Goal: Navigation & Orientation: Find specific page/section

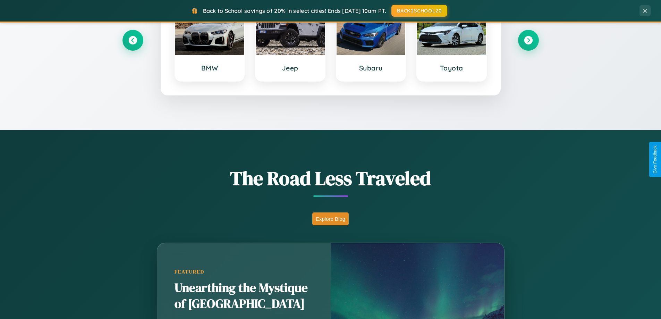
scroll to position [477, 0]
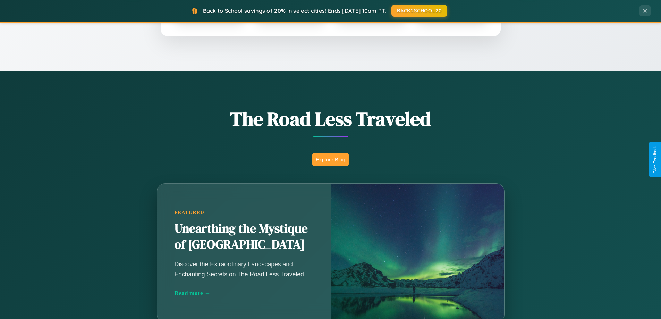
click at [330, 159] on button "Explore Blog" at bounding box center [330, 159] width 36 height 13
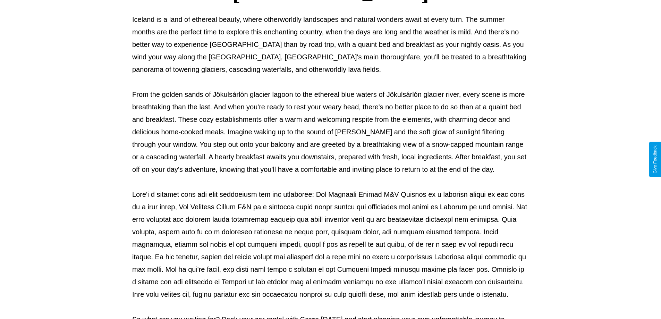
scroll to position [224, 0]
